Goal: Transaction & Acquisition: Obtain resource

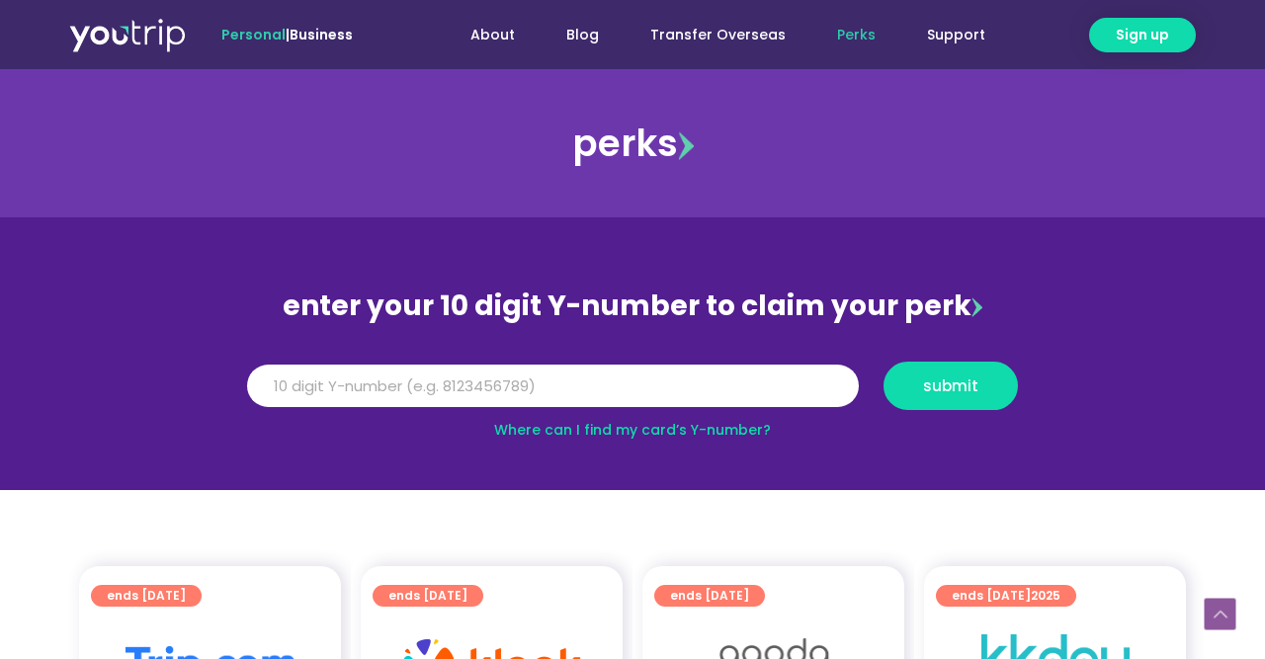
scroll to position [411, 0]
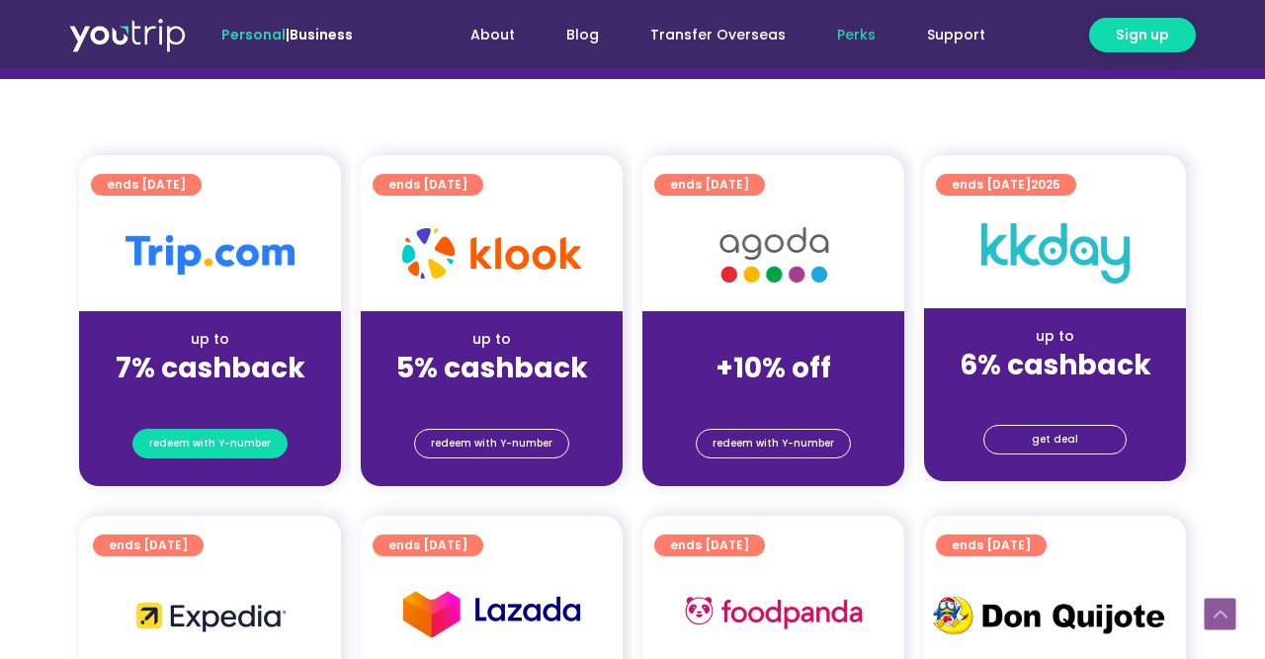
click at [199, 447] on span "redeem with Y-number" at bounding box center [210, 444] width 122 height 28
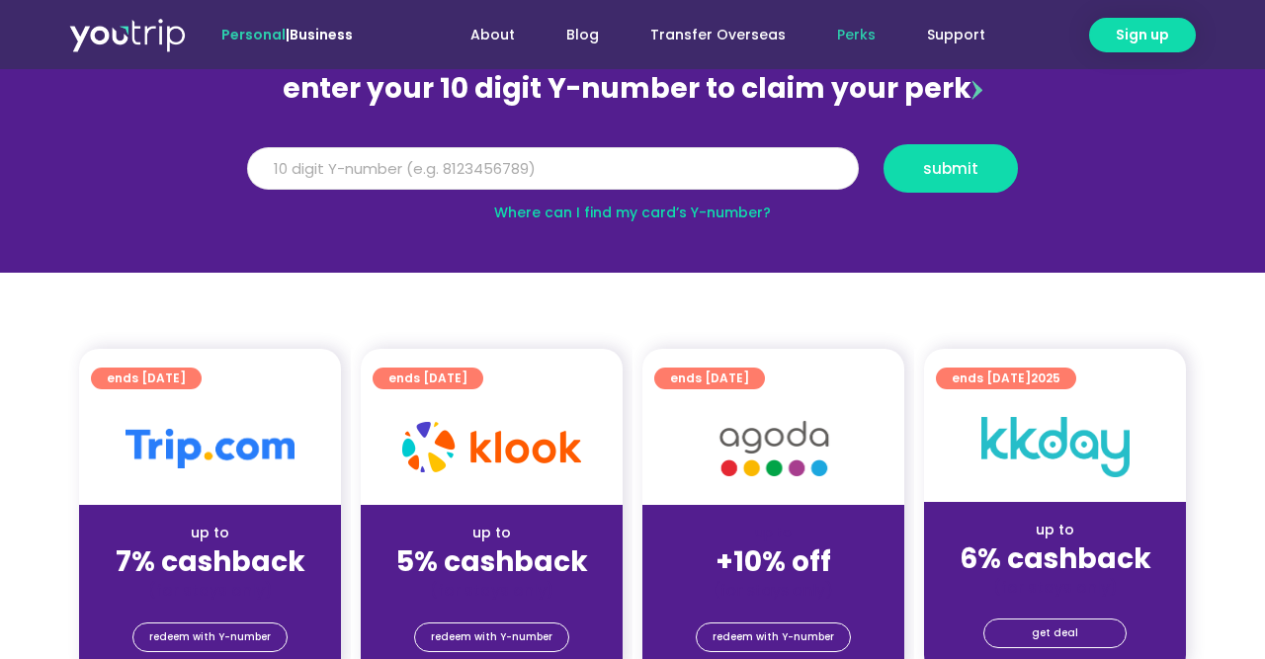
click at [586, 171] on input "Y Number" at bounding box center [553, 168] width 612 height 43
click at [668, 155] on input "Y Number" at bounding box center [553, 168] width 612 height 43
click at [696, 222] on div "Where can I find my card’s Y-number?" at bounding box center [632, 213] width 791 height 21
click at [703, 212] on link "Where can I find my card’s Y-number?" at bounding box center [632, 213] width 277 height 20
click at [460, 171] on input "Y Number" at bounding box center [553, 168] width 612 height 43
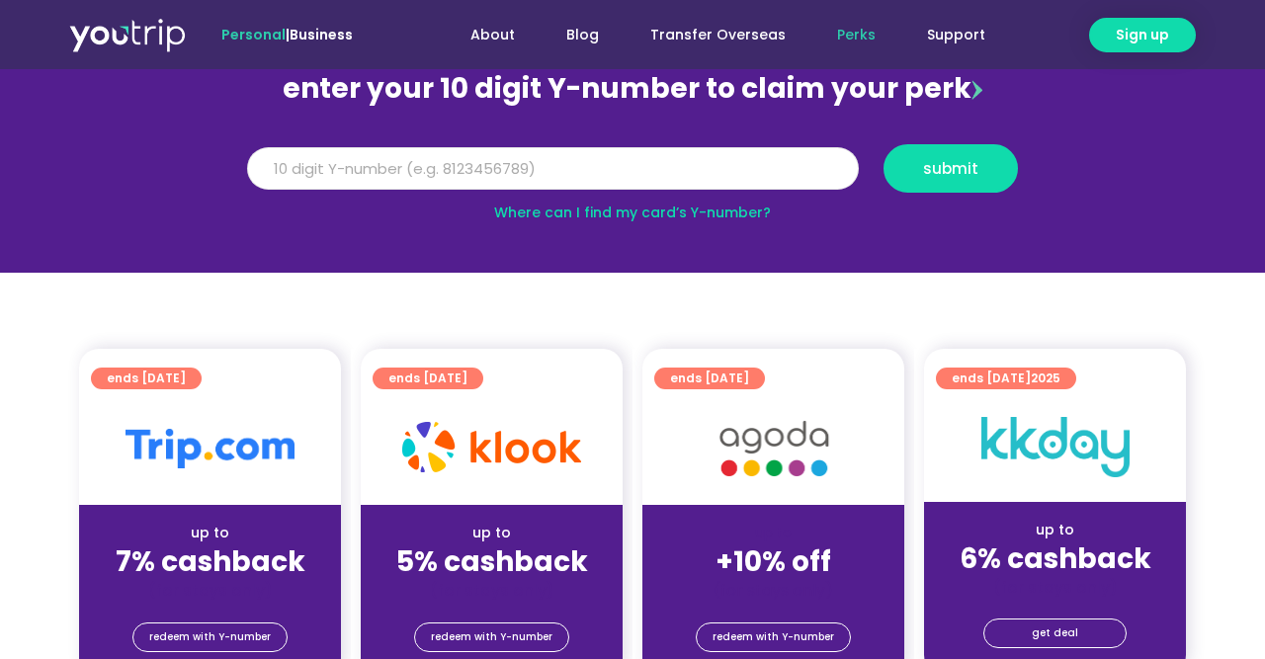
click at [451, 169] on input "Y Number" at bounding box center [553, 168] width 612 height 43
click at [958, 175] on span "submit" at bounding box center [950, 168] width 55 height 15
drag, startPoint x: 275, startPoint y: 178, endPoint x: 214, endPoint y: 183, distance: 60.5
click at [247, 183] on input "Y Number" at bounding box center [553, 168] width 612 height 43
type input "8127313918"
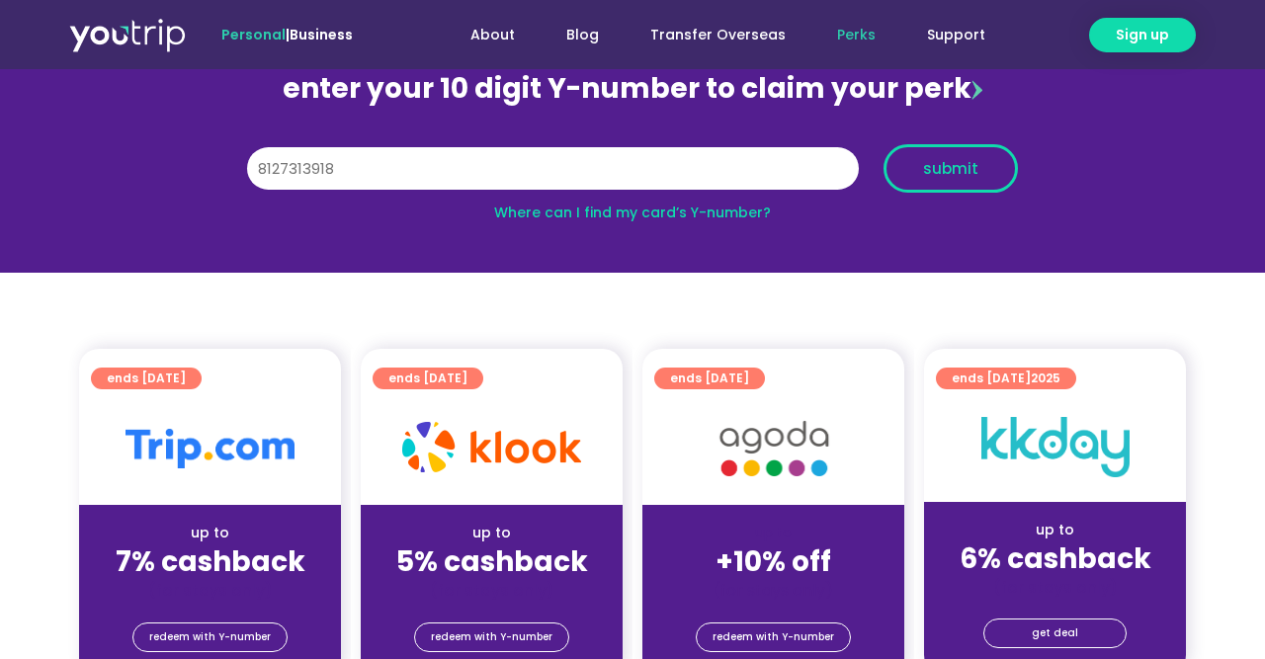
click at [989, 170] on span "submit" at bounding box center [950, 168] width 101 height 15
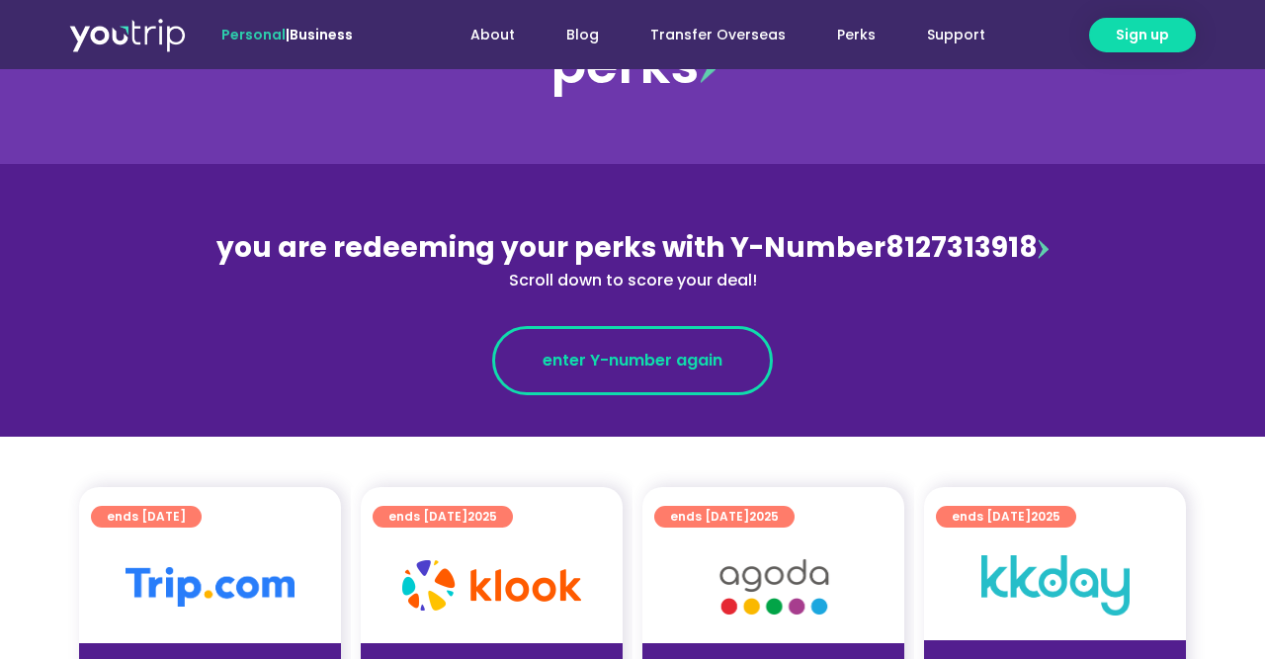
scroll to position [206, 0]
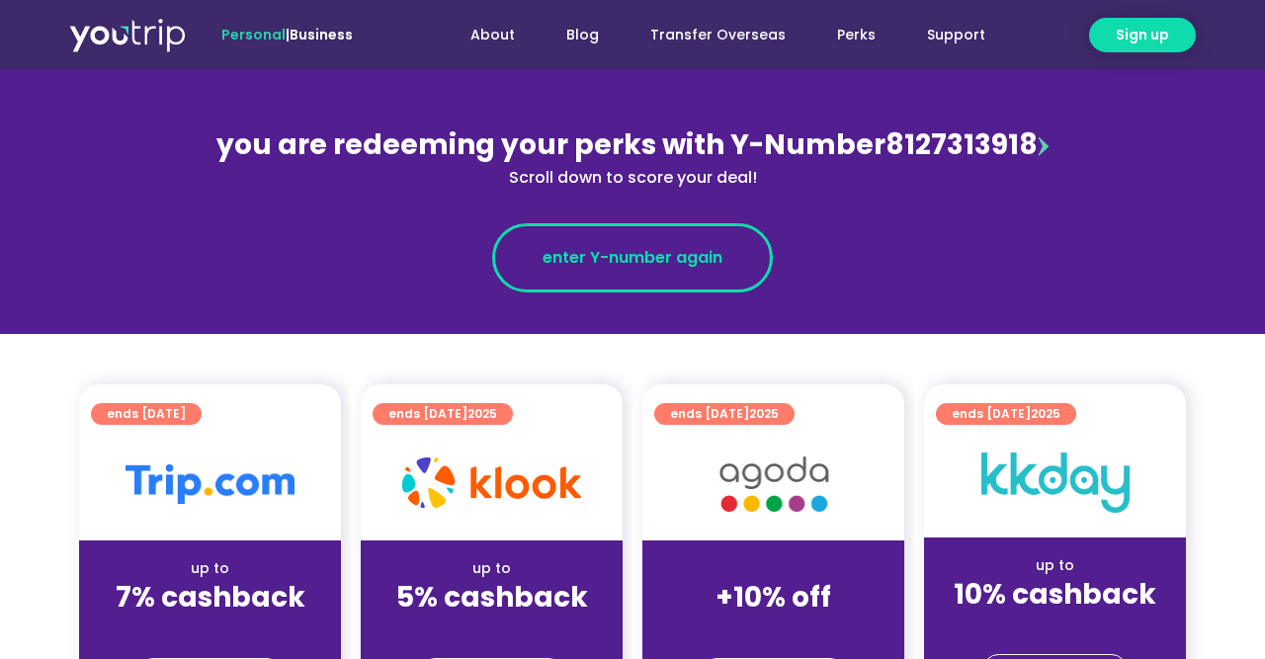
click at [706, 264] on span "enter Y-number again" at bounding box center [633, 258] width 180 height 24
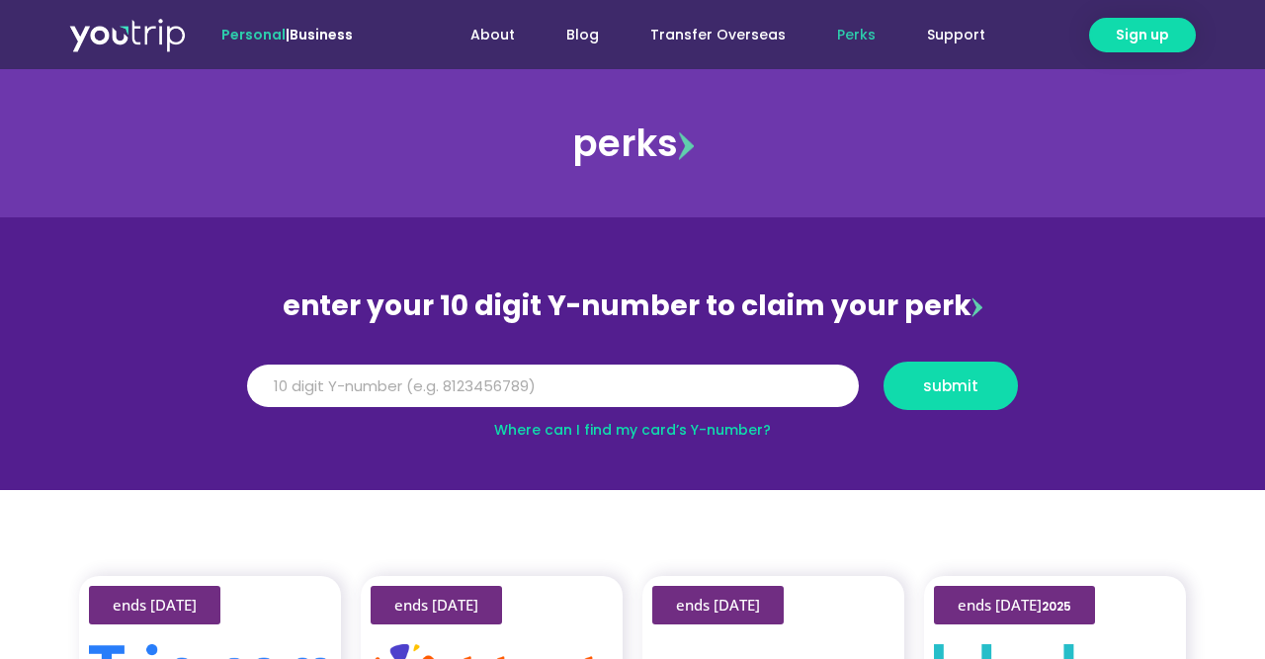
scroll to position [103, 0]
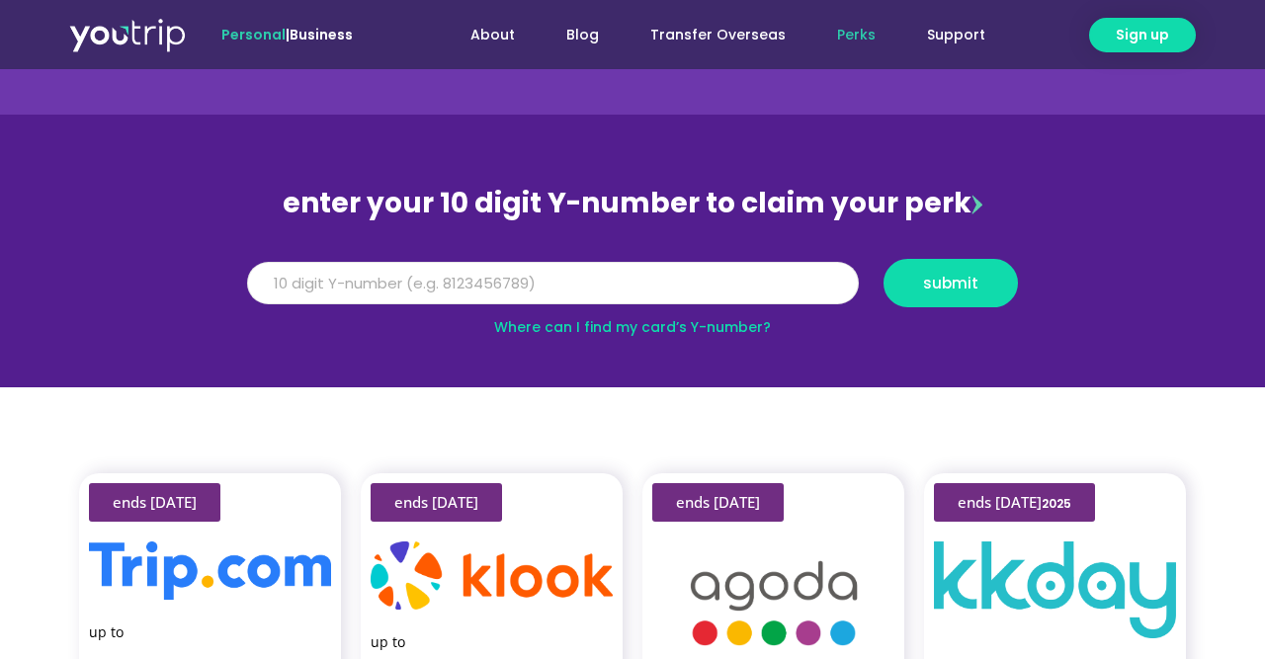
click at [649, 284] on input "Y Number" at bounding box center [553, 283] width 612 height 43
type input "8127313918"
click at [906, 284] on span "submit" at bounding box center [950, 283] width 101 height 15
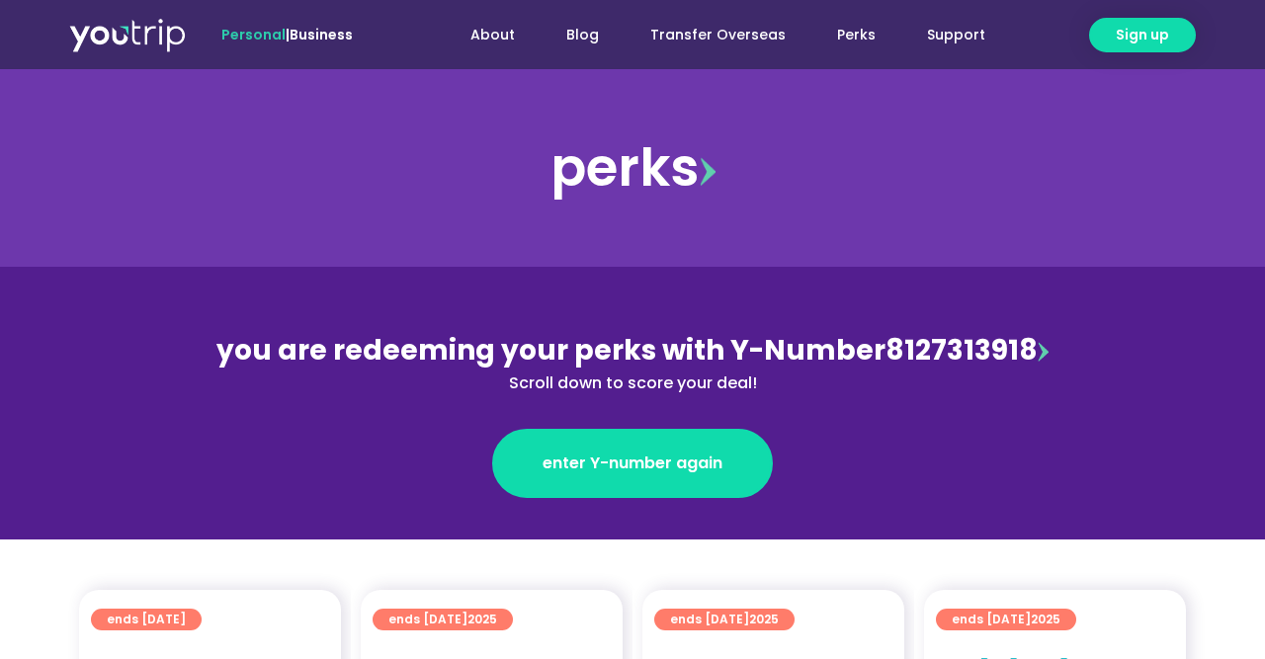
scroll to position [308, 0]
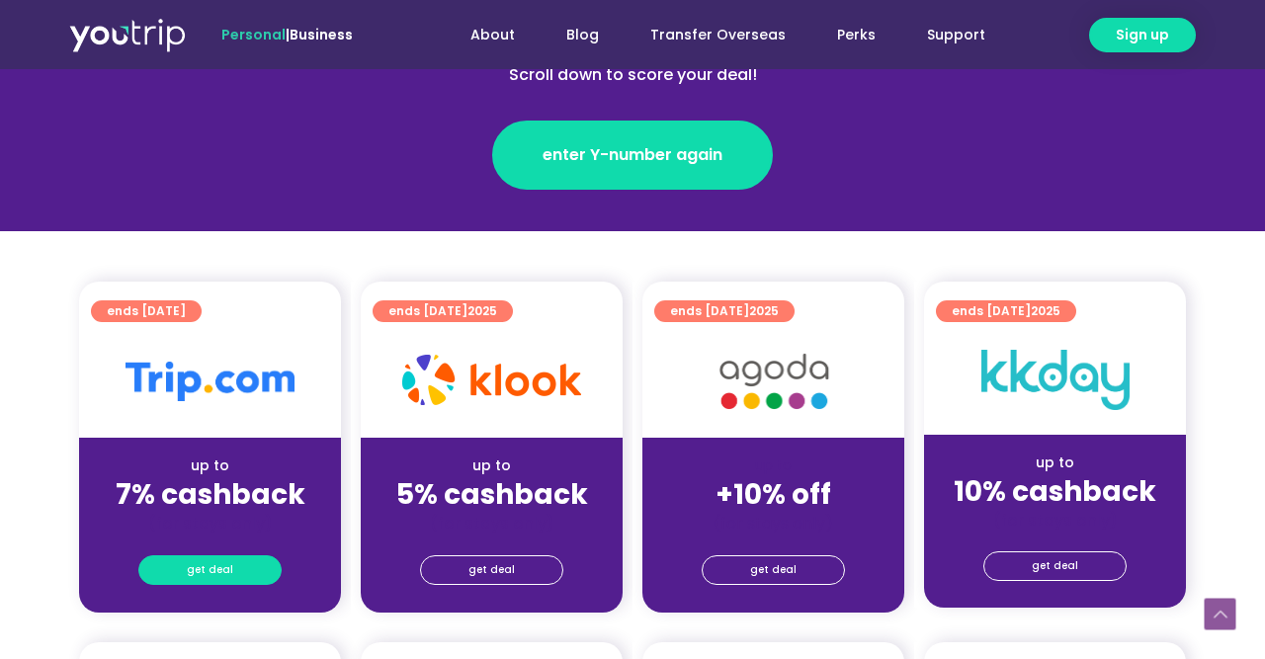
click at [218, 581] on span "get deal" at bounding box center [210, 570] width 46 height 28
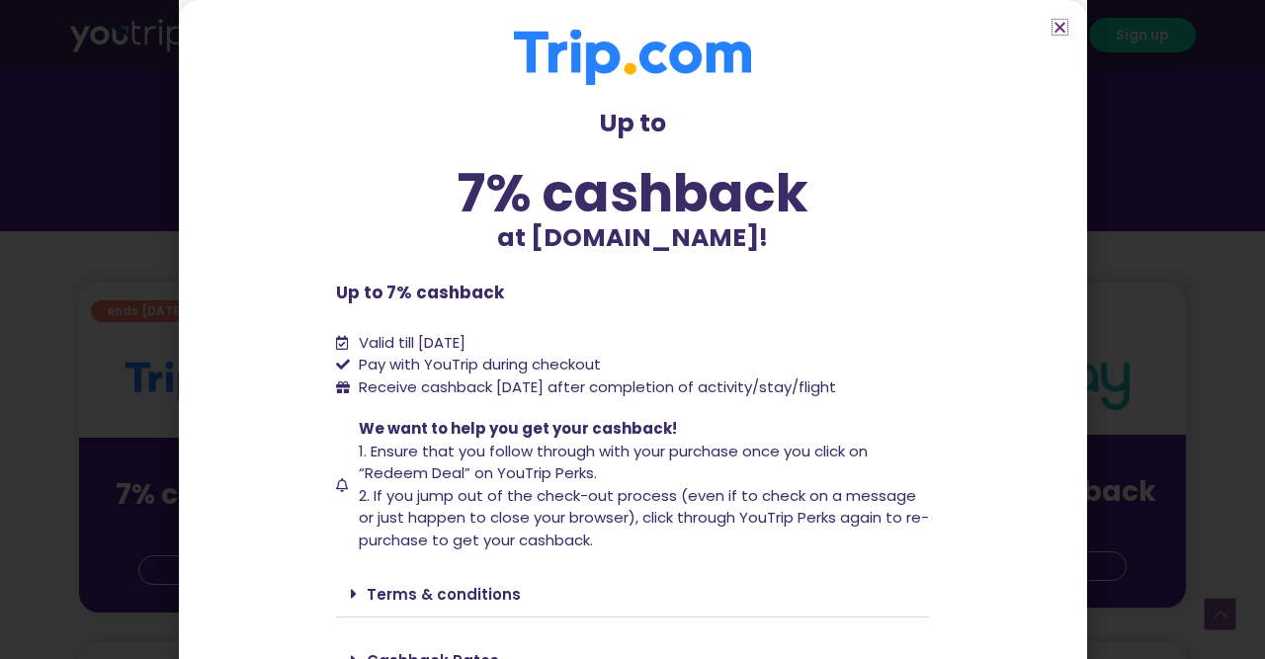
scroll to position [109, 0]
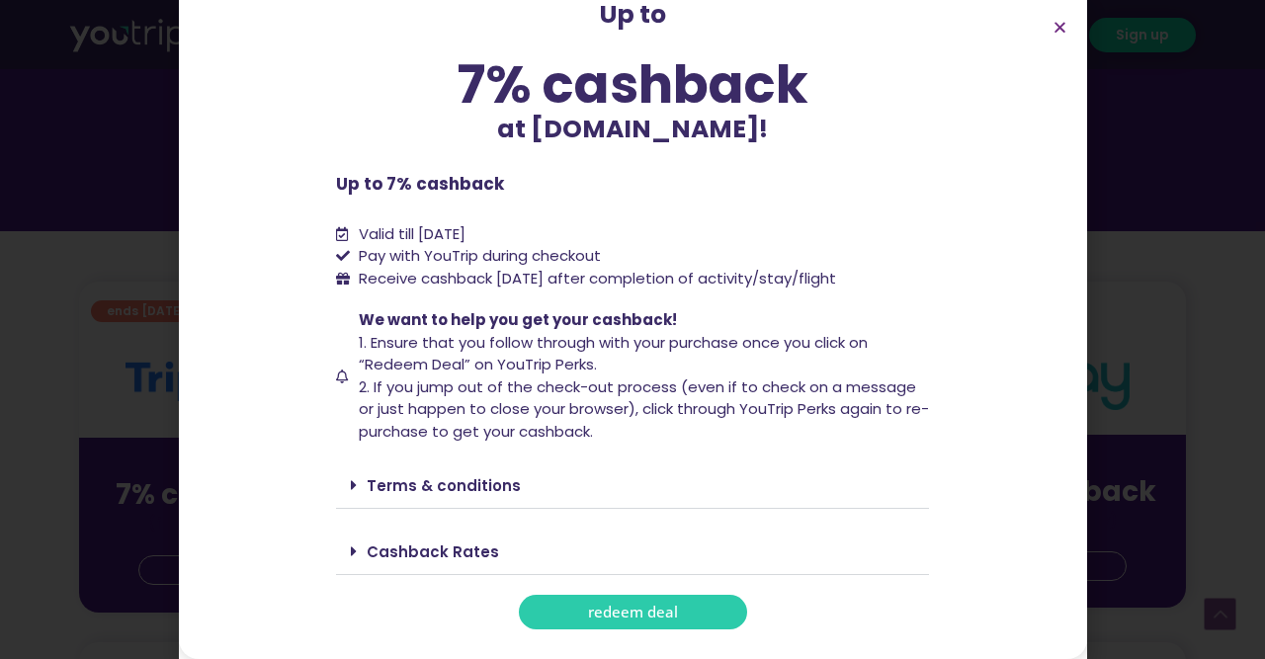
click at [372, 484] on link "Terms & conditions" at bounding box center [444, 485] width 154 height 21
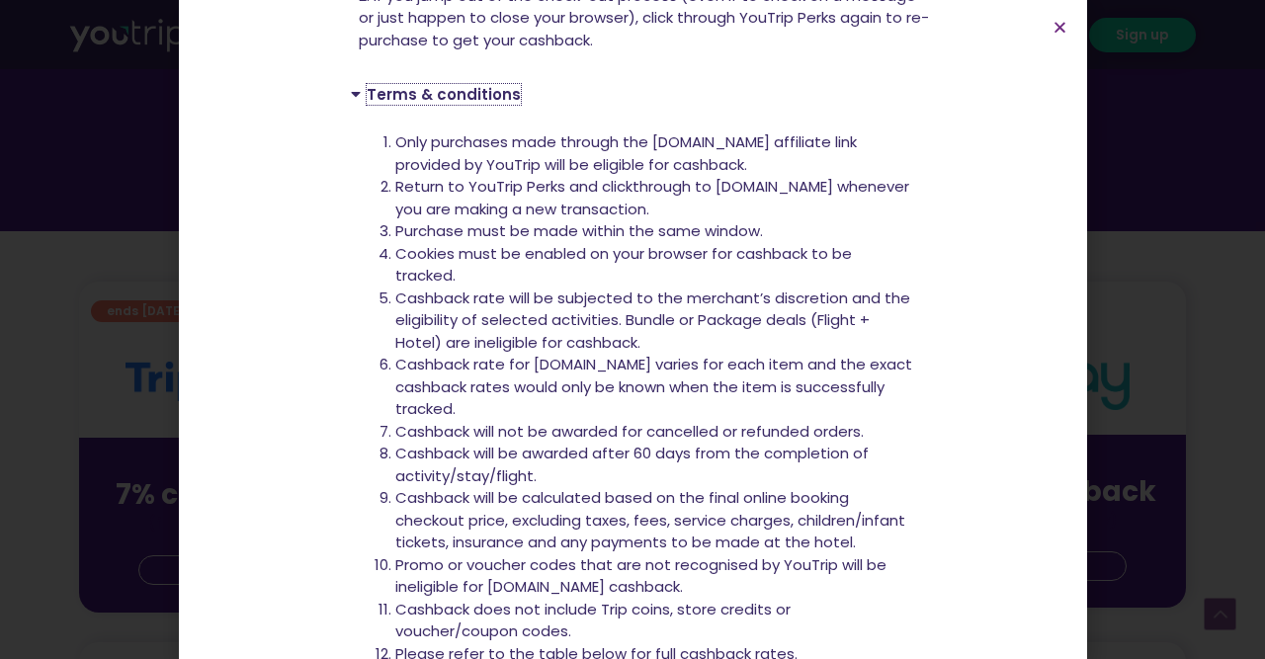
scroll to position [694, 0]
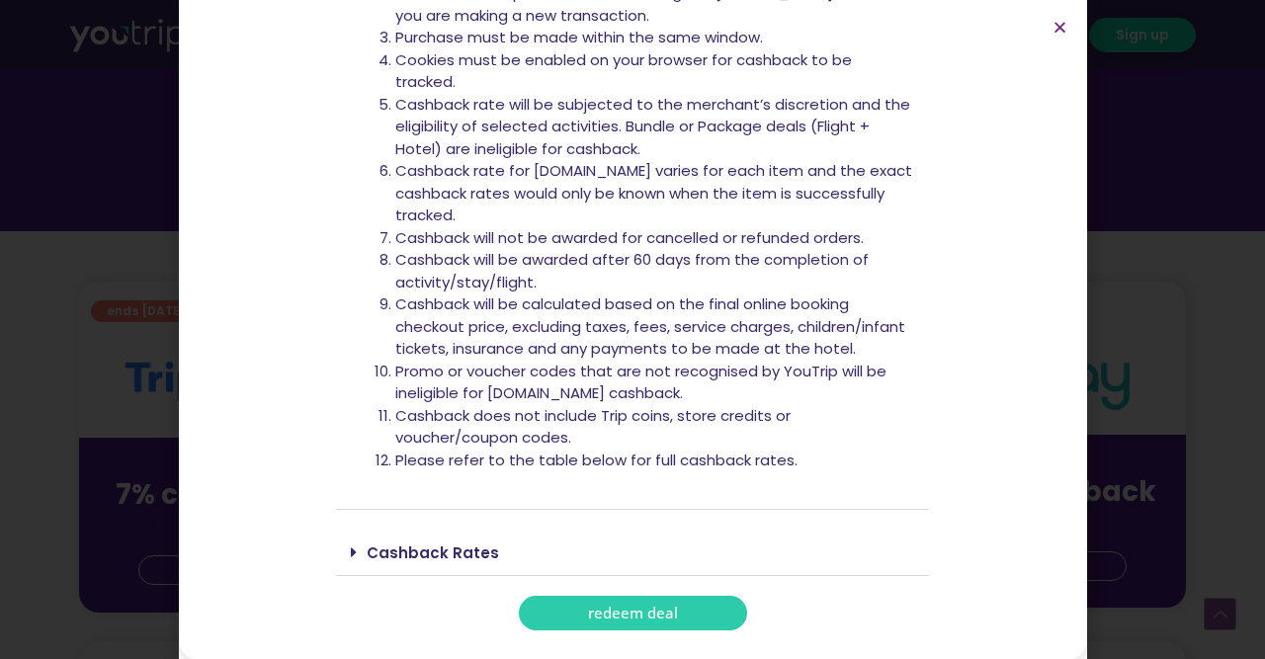
click at [413, 533] on div "Cashback Rates" at bounding box center [632, 553] width 593 height 46
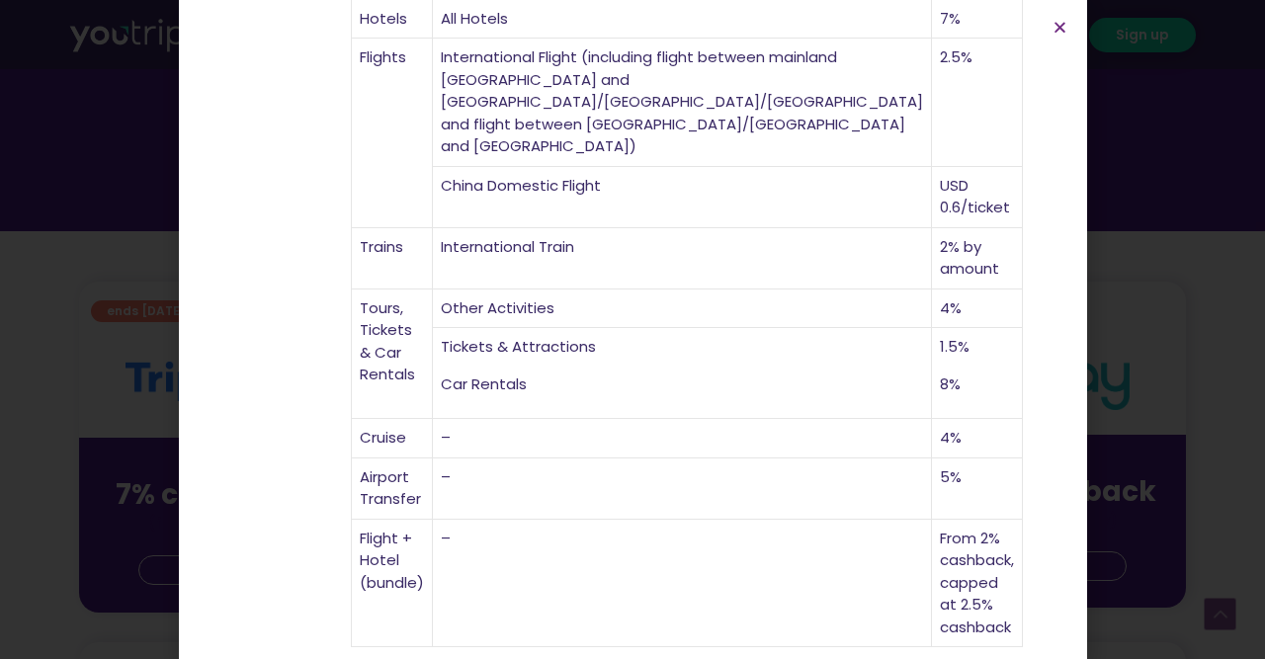
scroll to position [1385, 0]
